Goal: Task Accomplishment & Management: Manage account settings

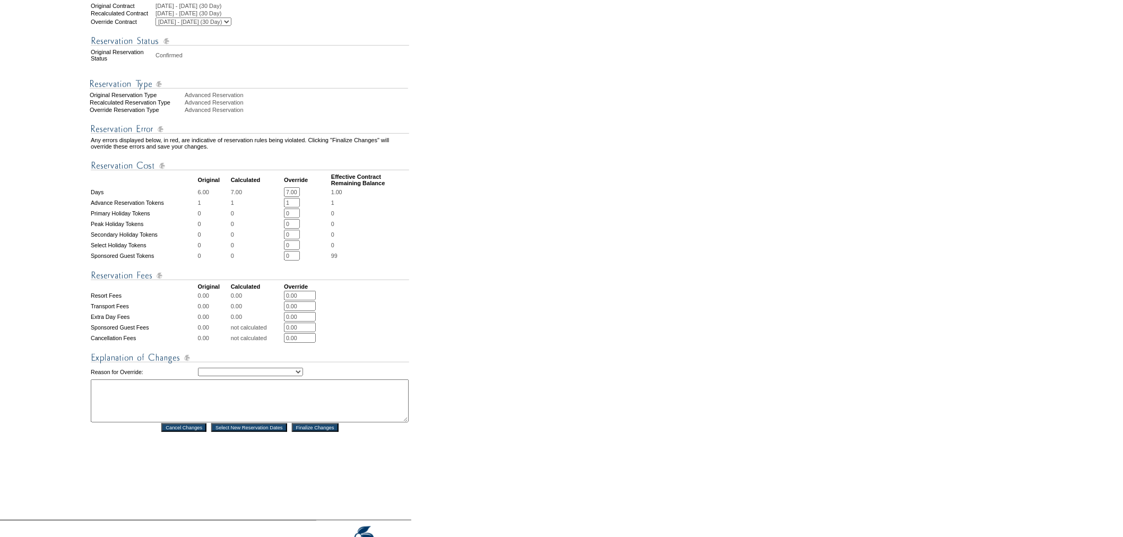
scroll to position [281, 0]
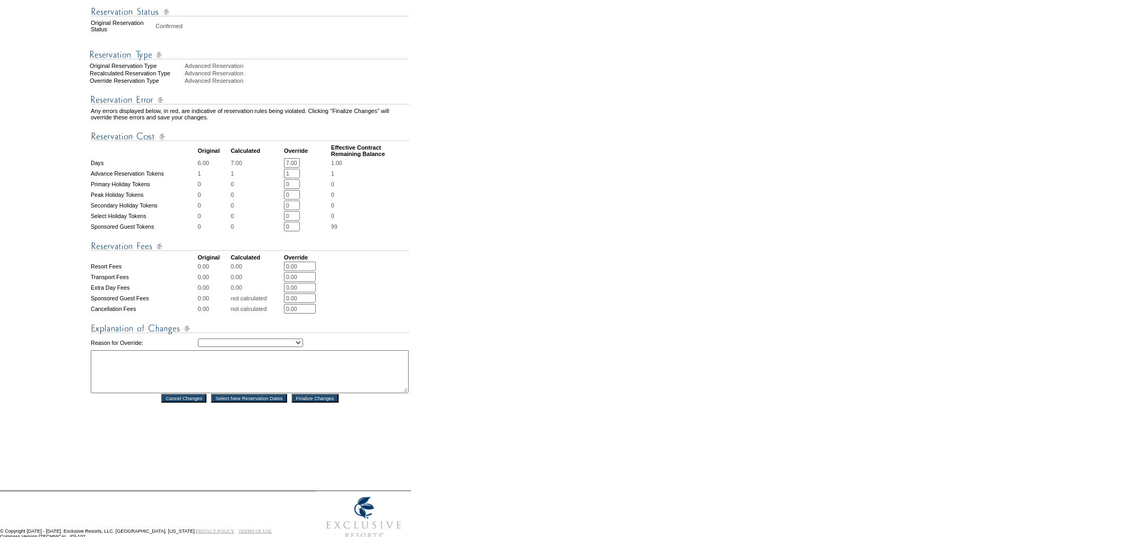
click at [273, 339] on select "Creating Continuous Stay Days Rebooked After Cancellation Editing Occupant Expe…" at bounding box center [250, 343] width 105 height 8
select select "1043"
click at [198, 339] on select "Creating Continuous Stay Days Rebooked After Cancellation Editing Occupant Expe…" at bounding box center [250, 343] width 105 height 8
click at [248, 350] on textarea at bounding box center [250, 371] width 318 height 43
click at [151, 350] on textarea "Created Cont. stay. -KI" at bounding box center [250, 371] width 318 height 43
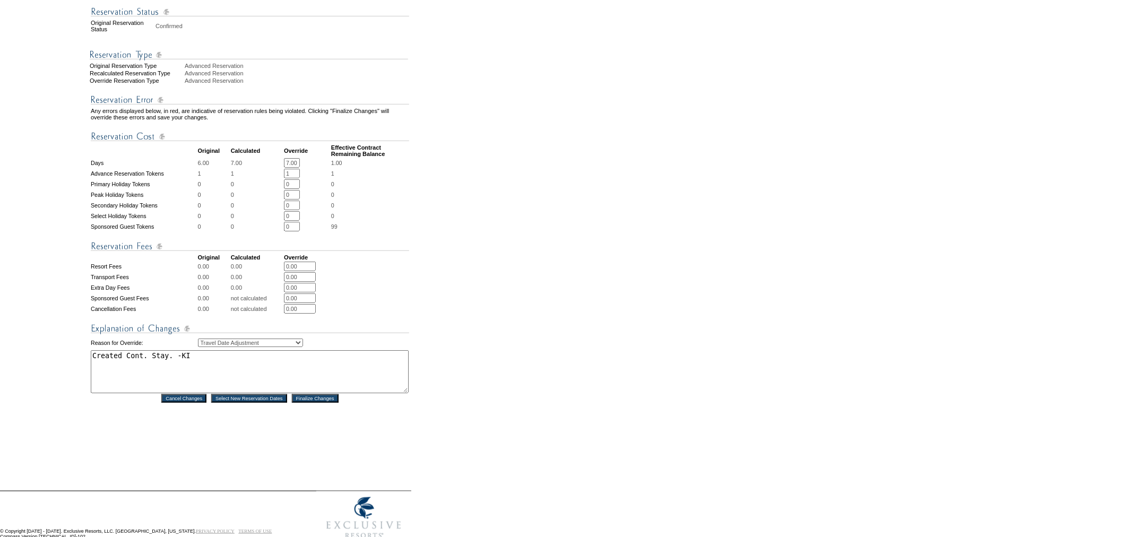
type textarea "Created Cont. Stay. -KI"
click at [333, 394] on input "Finalize Changes" at bounding box center [315, 398] width 47 height 8
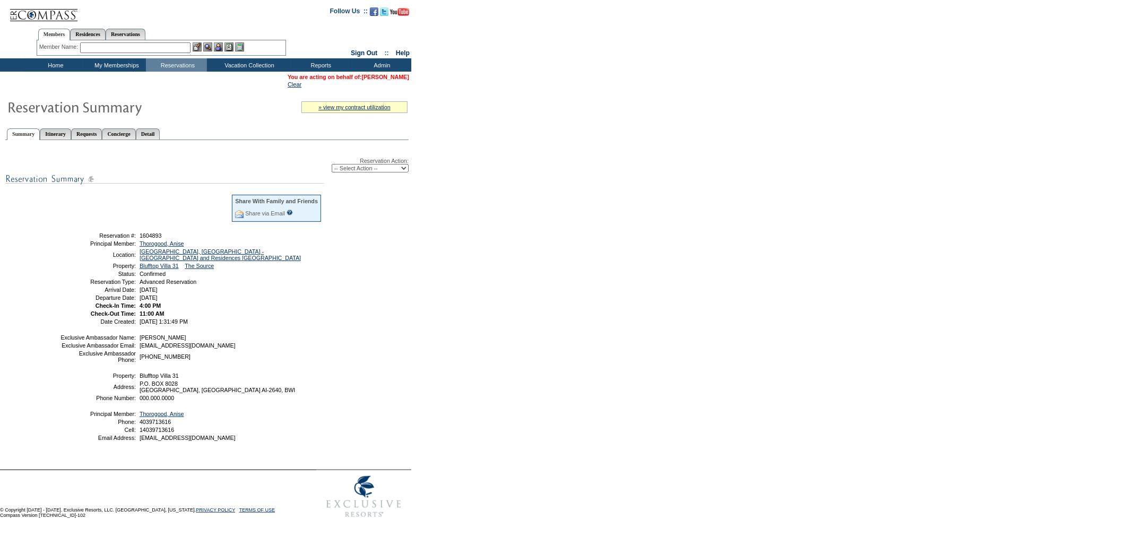
click at [378, 76] on link "[PERSON_NAME]" at bounding box center [385, 77] width 47 height 6
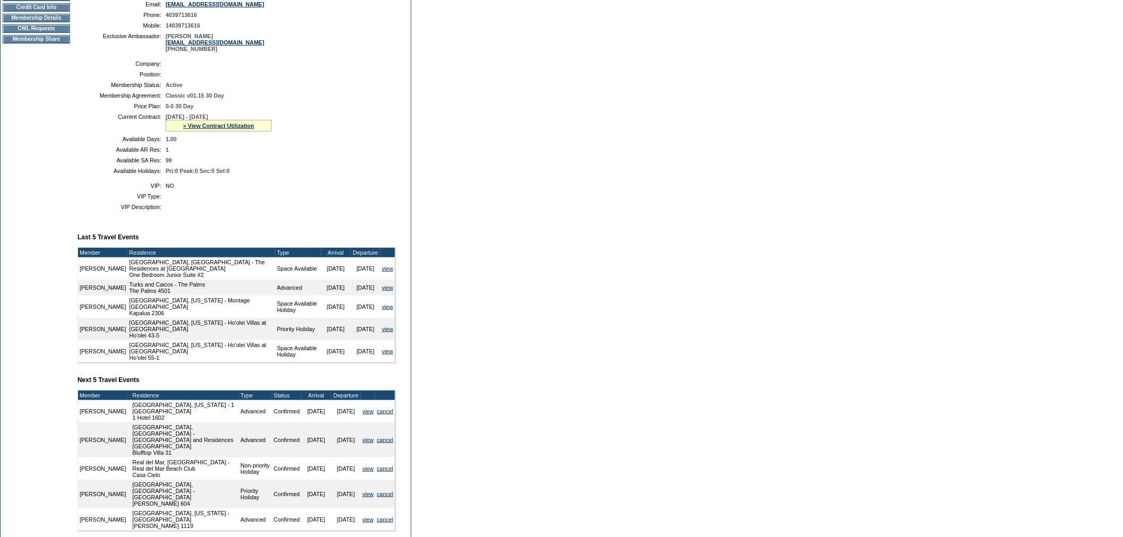
scroll to position [310, 0]
